Goal: Transaction & Acquisition: Purchase product/service

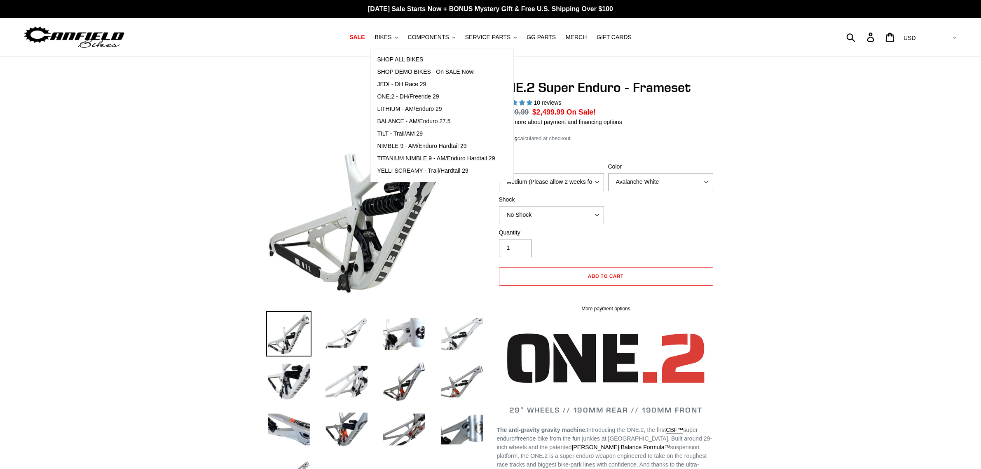
select select "highest-rating"
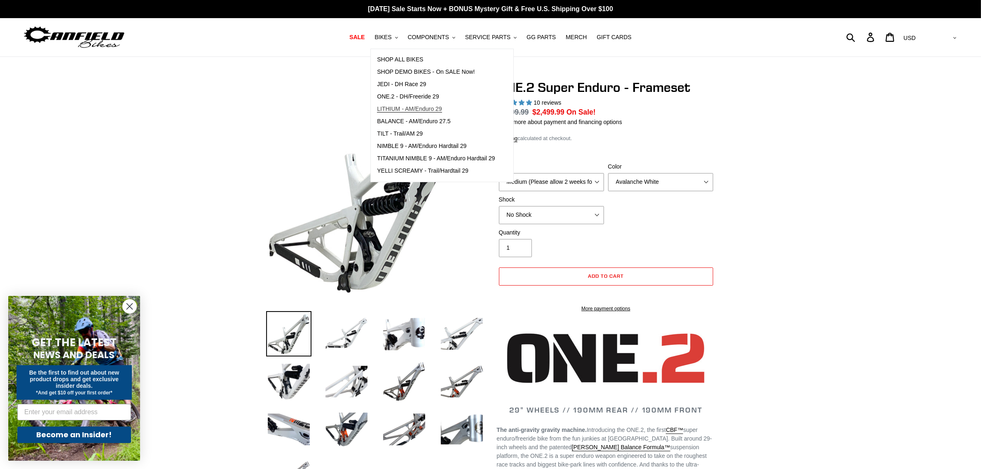
click at [442, 110] on span "LITHIUM - AM/Enduro 29" at bounding box center [409, 108] width 65 height 7
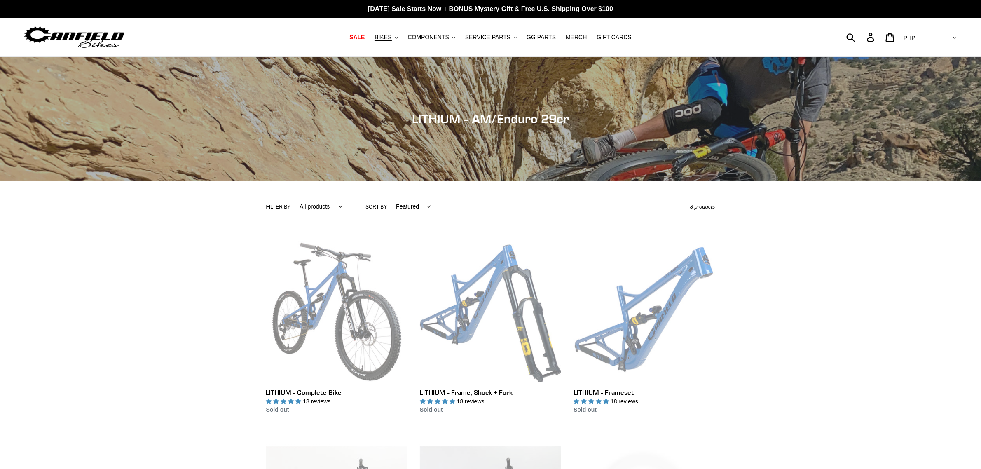
scroll to position [154, 0]
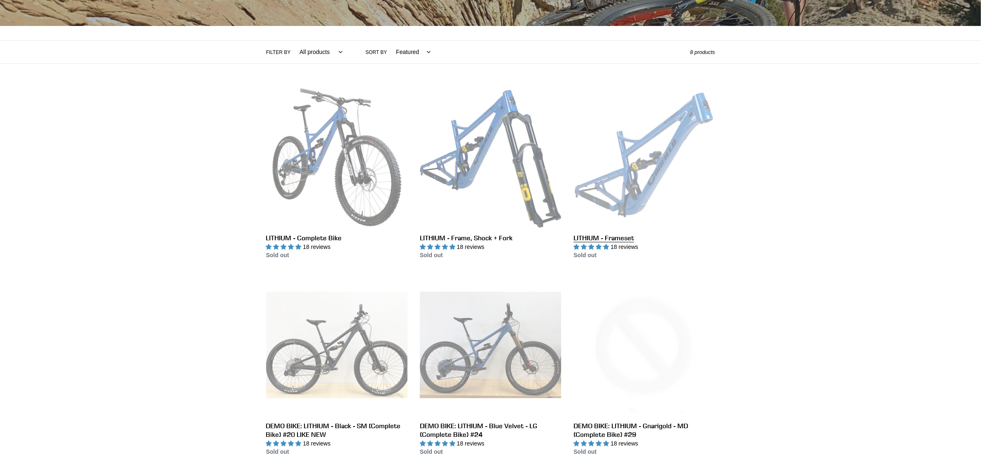
click at [632, 180] on link "LITHIUM - Frameset" at bounding box center [643, 173] width 141 height 173
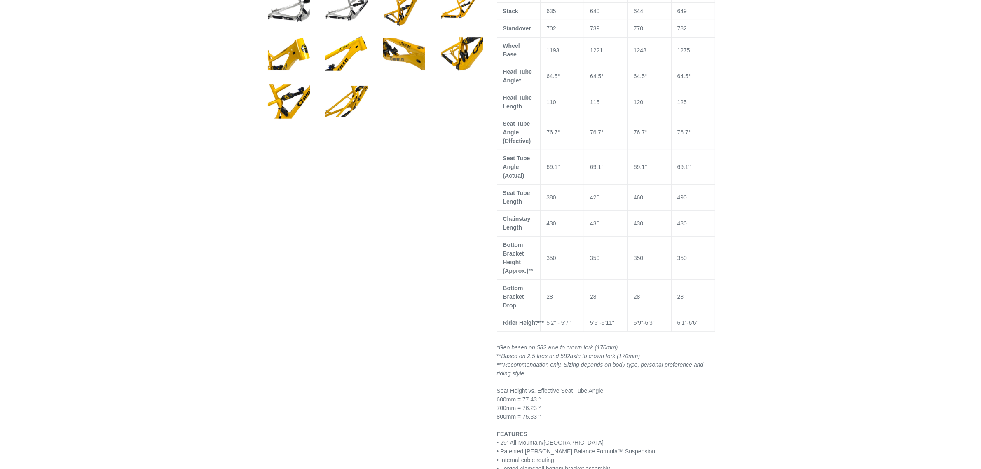
select select "highest-rating"
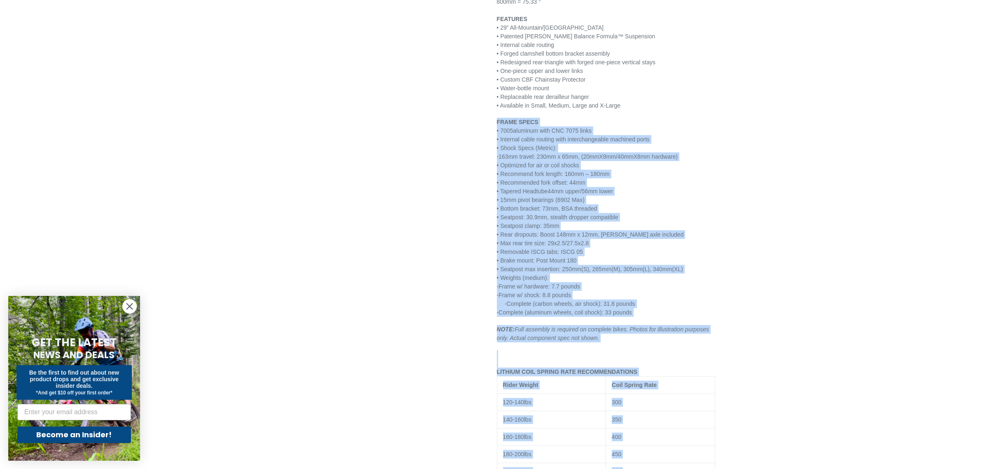
scroll to position [1003, 0]
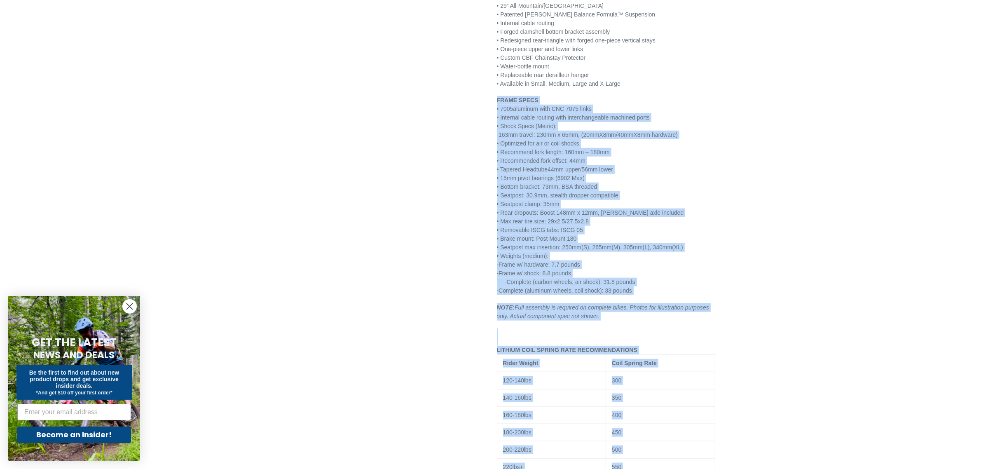
drag, startPoint x: 489, startPoint y: 321, endPoint x: 686, endPoint y: 286, distance: 199.9
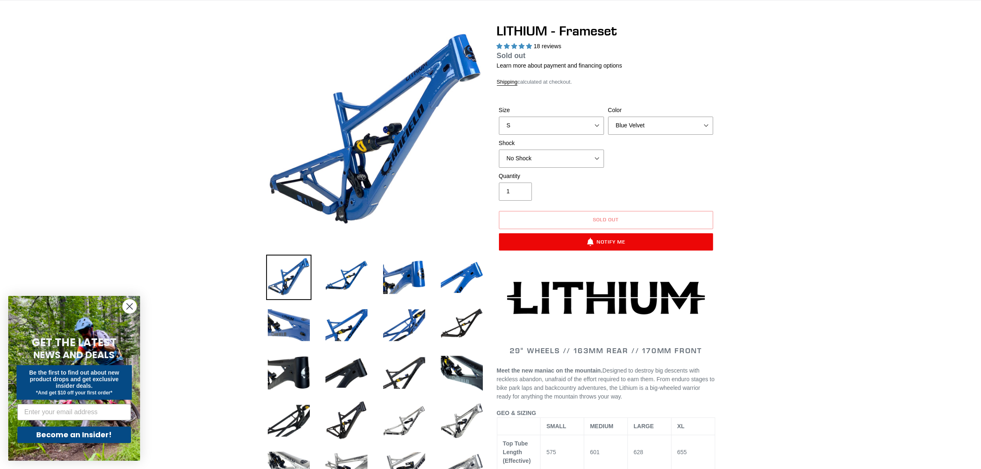
scroll to position [0, 0]
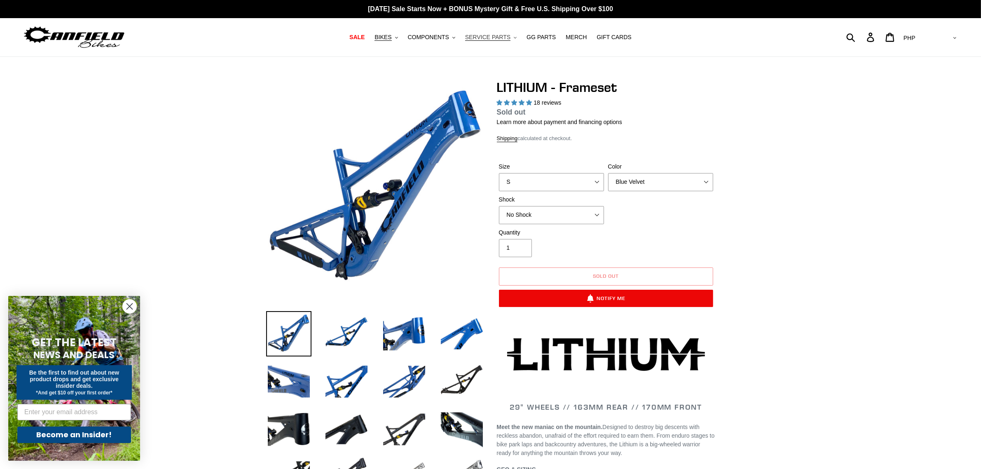
click at [482, 40] on span "SERVICE PARTS" at bounding box center [487, 37] width 45 height 7
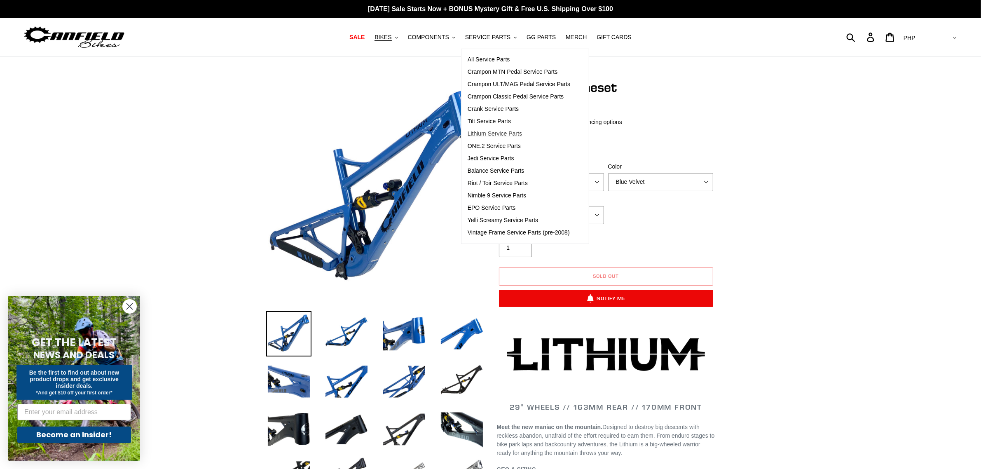
click at [489, 135] on span "Lithium Service Parts" at bounding box center [495, 133] width 54 height 7
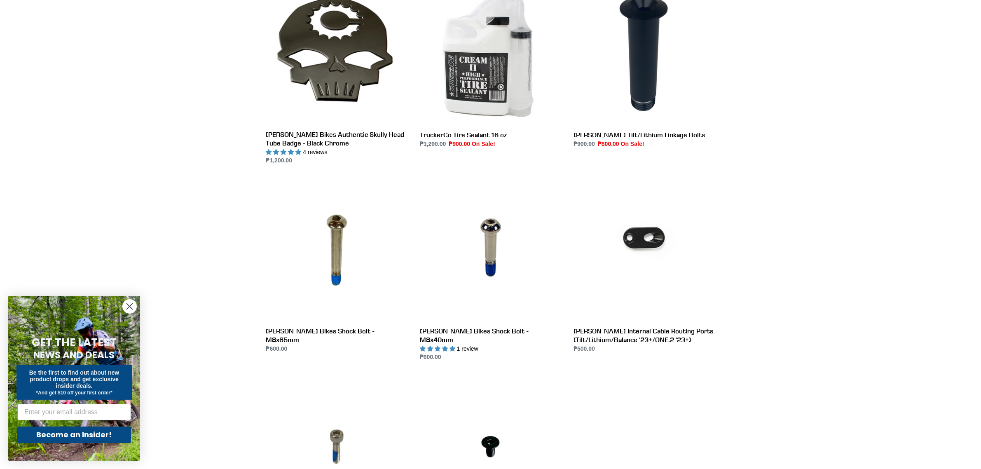
scroll to position [669, 0]
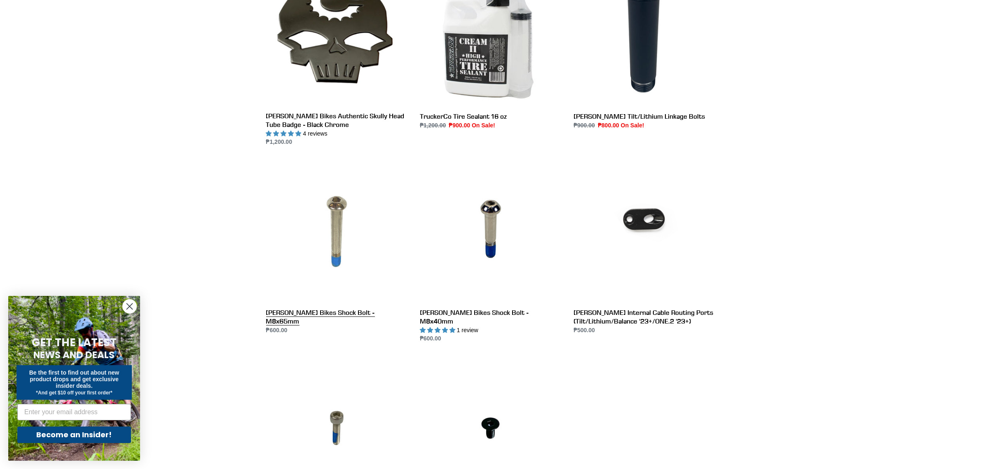
click at [368, 255] on link "[PERSON_NAME] Bikes Shock Bolt - M8x65mm" at bounding box center [336, 247] width 141 height 173
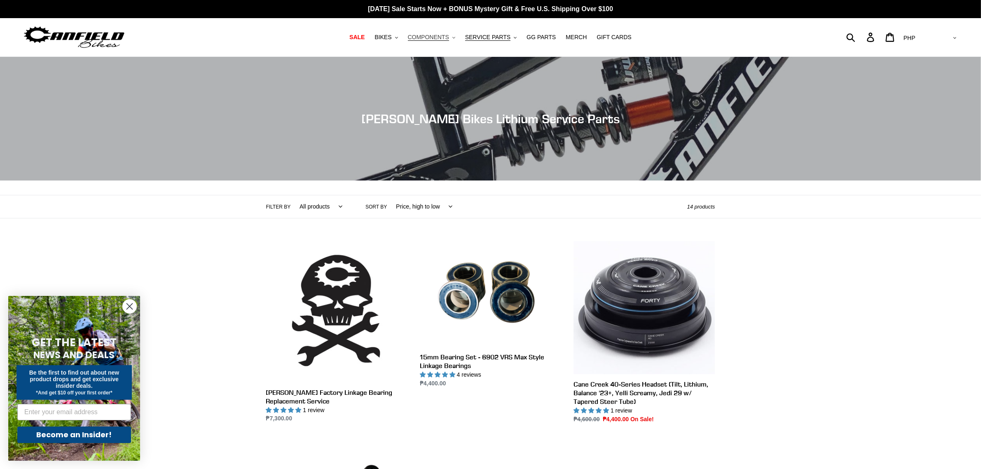
click at [417, 35] on span "COMPONENTS" at bounding box center [428, 37] width 41 height 7
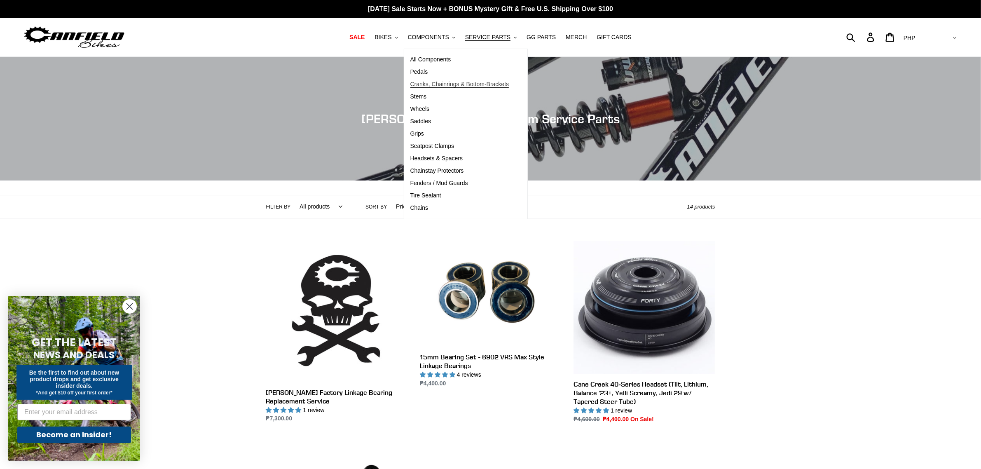
click at [438, 83] on span "Cranks, Chainrings & Bottom-Brackets" at bounding box center [459, 84] width 99 height 7
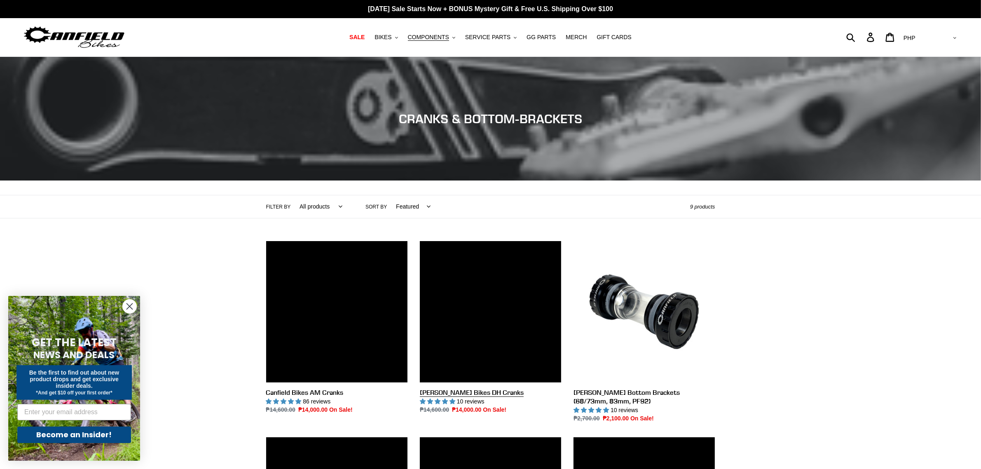
click at [497, 343] on link "[PERSON_NAME] Bikes DH Cranks" at bounding box center [490, 327] width 141 height 173
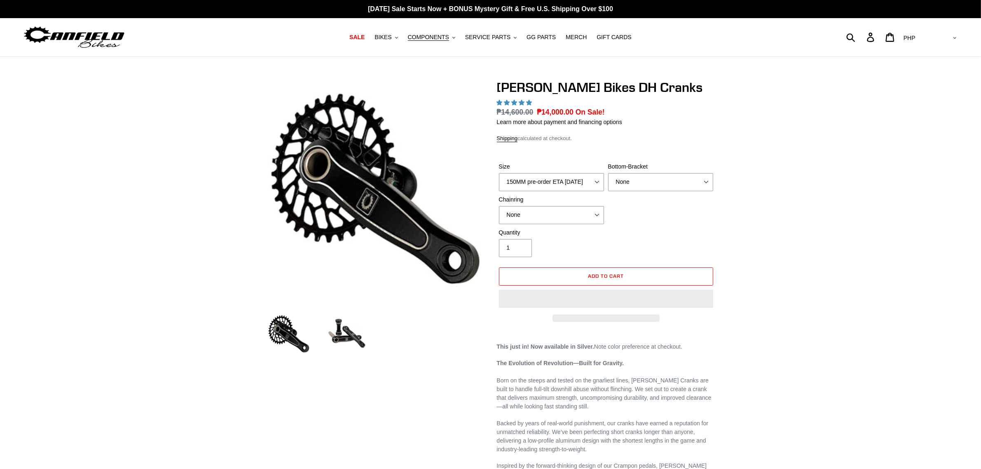
click at [606, 178] on div "Bottom-Bracket None BSA Threaded 83mm" at bounding box center [660, 176] width 109 height 29
click at [590, 183] on select "150MM pre-order ETA [DATE] 155MM pre-order ETA [DATE] 160MM pre-order ETA [DATE…" at bounding box center [551, 182] width 105 height 18
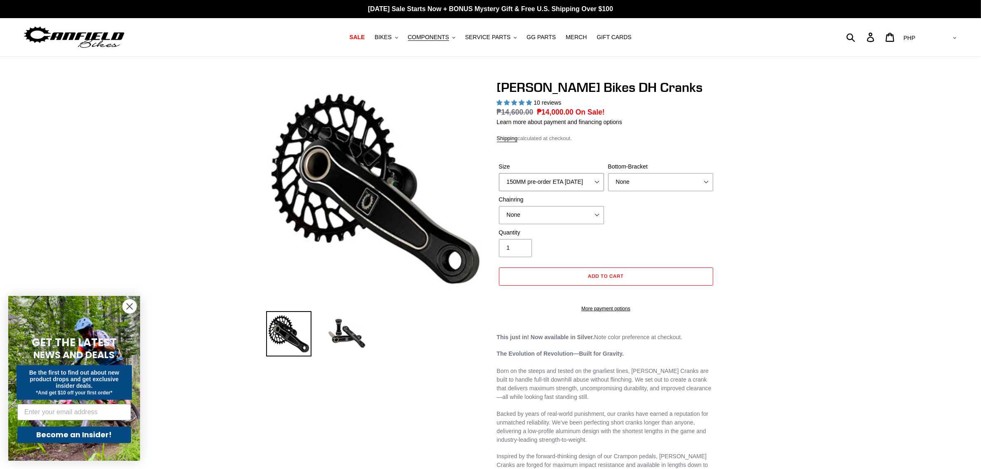
select select "highest-rating"
click at [663, 221] on div "Size 150MM pre-order ETA [DATE] 155MM pre-order ETA [DATE] 160MM pre-order ETA …" at bounding box center [606, 195] width 218 height 66
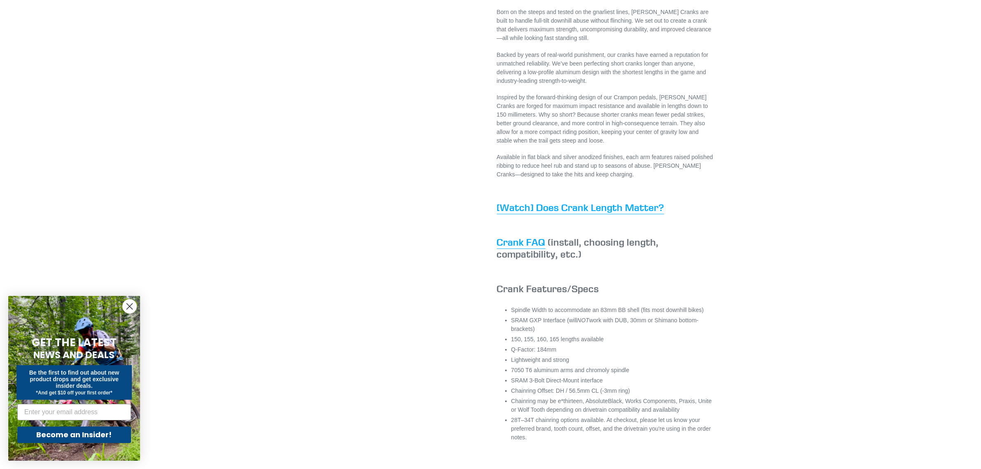
scroll to position [360, 0]
click at [460, 2] on div "[PERSON_NAME] Bikes DH Cranks 10 reviews Regular price ₱14,600.00 Sale price ₱1…" at bounding box center [484, 101] width 461 height 764
click at [461, 3] on div "[PERSON_NAME] Bikes DH Cranks 10 reviews Regular price ₱14,600.00 Sale price ₱1…" at bounding box center [484, 101] width 461 height 764
